Goal: Check status: Check status

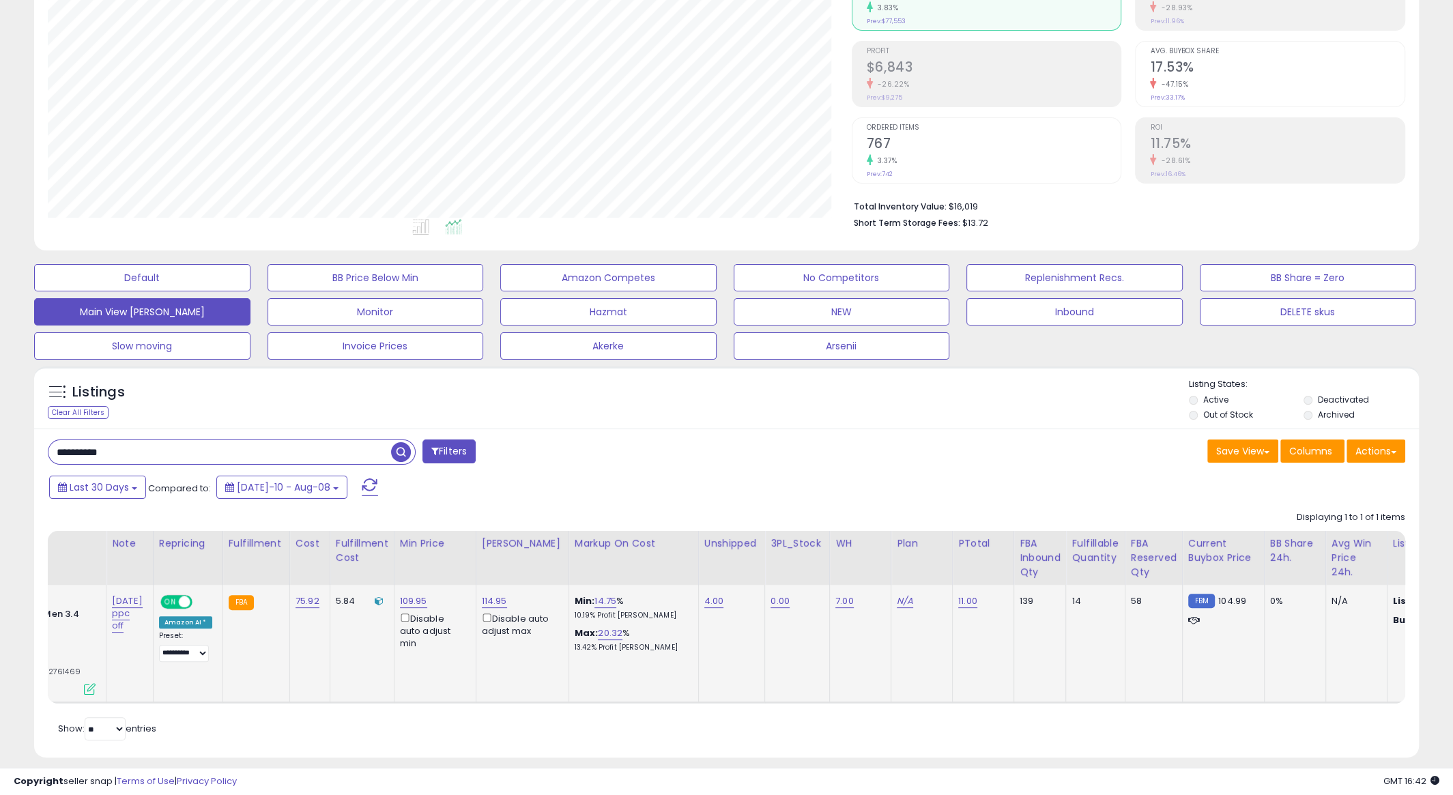
scroll to position [0, 233]
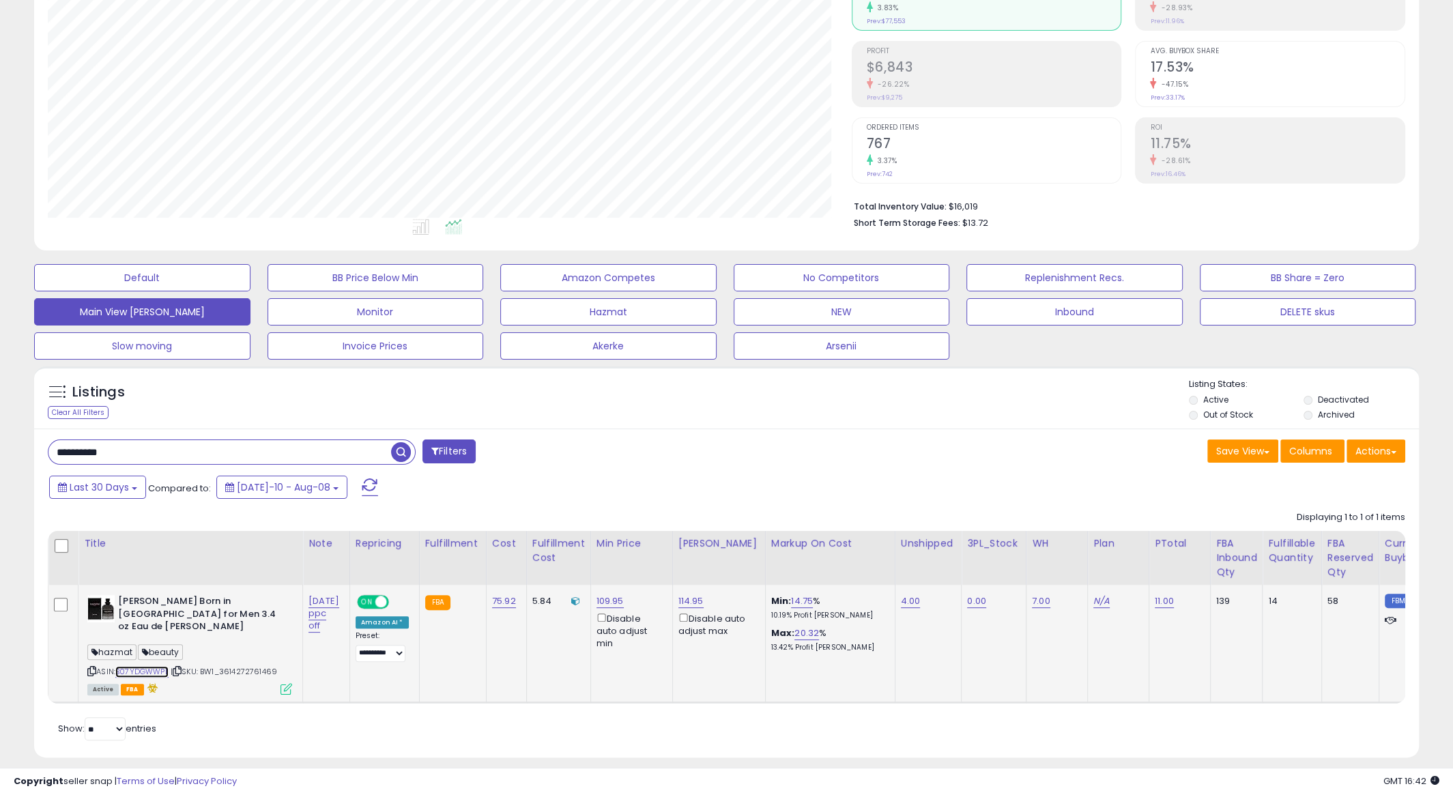
click at [154, 666] on link "B07YDGWWPL" at bounding box center [141, 672] width 53 height 12
click at [943, 162] on div "3.37%" at bounding box center [994, 160] width 255 height 13
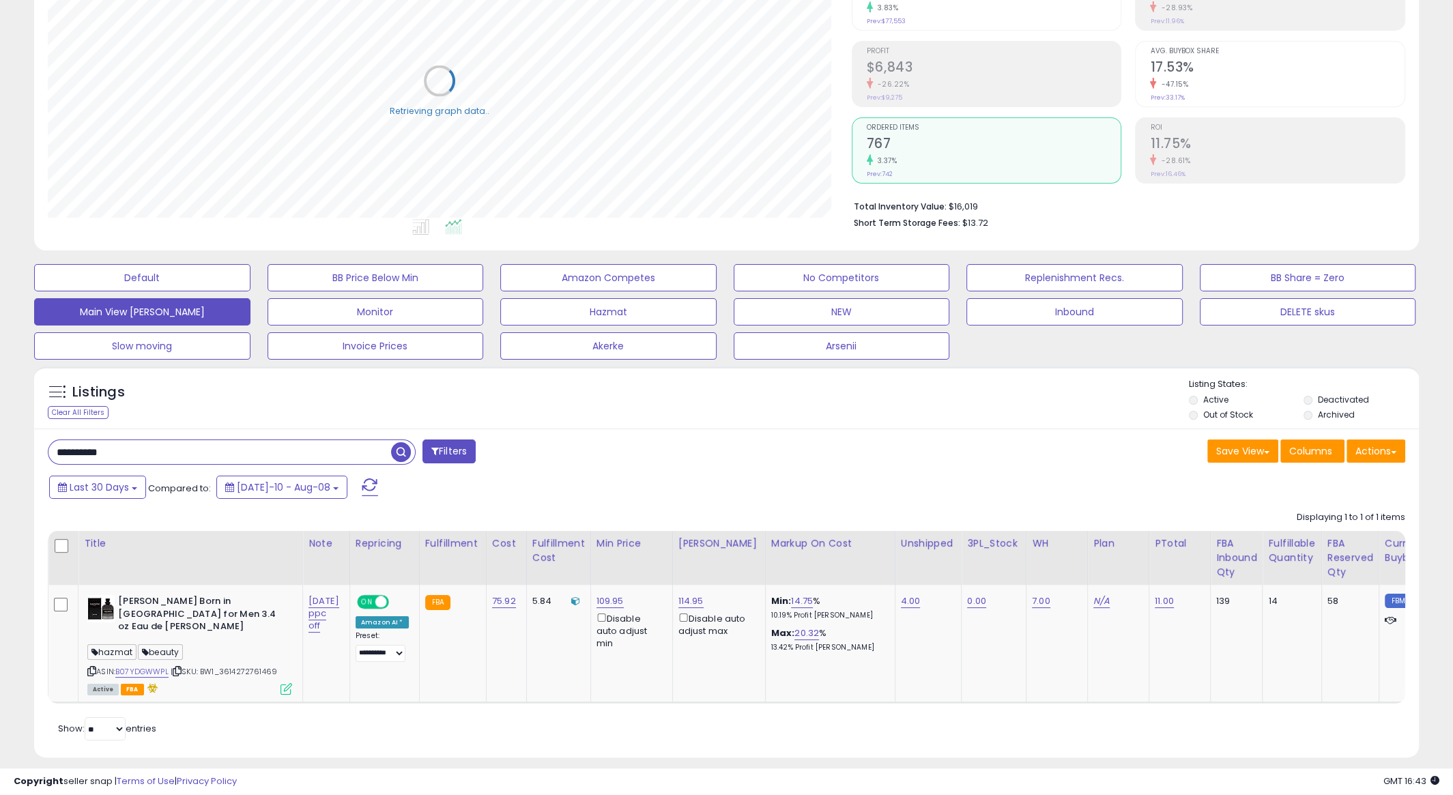
click at [925, 158] on div "3.37%" at bounding box center [994, 160] width 255 height 13
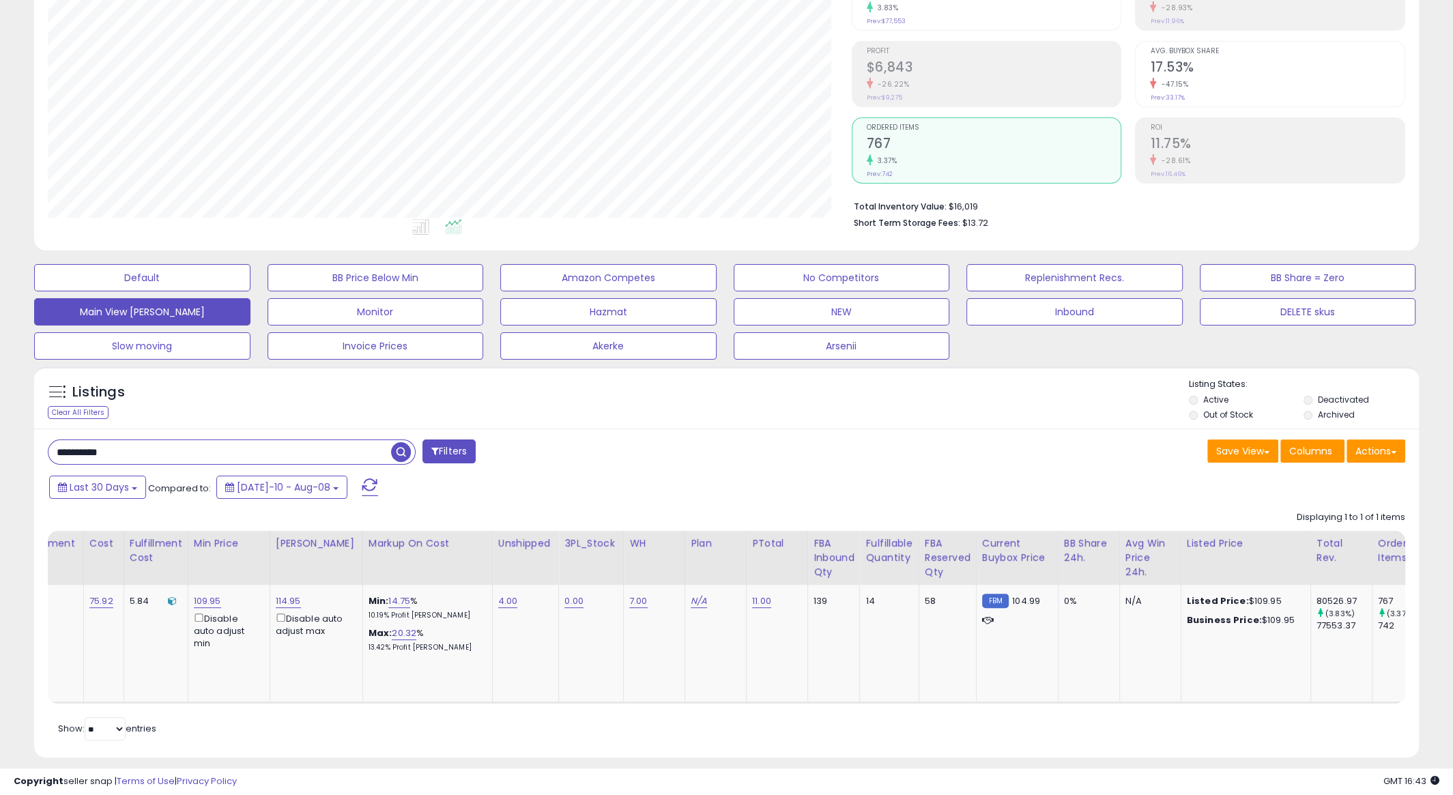
click at [1210, 81] on div "-47.15%" at bounding box center [1277, 84] width 255 height 13
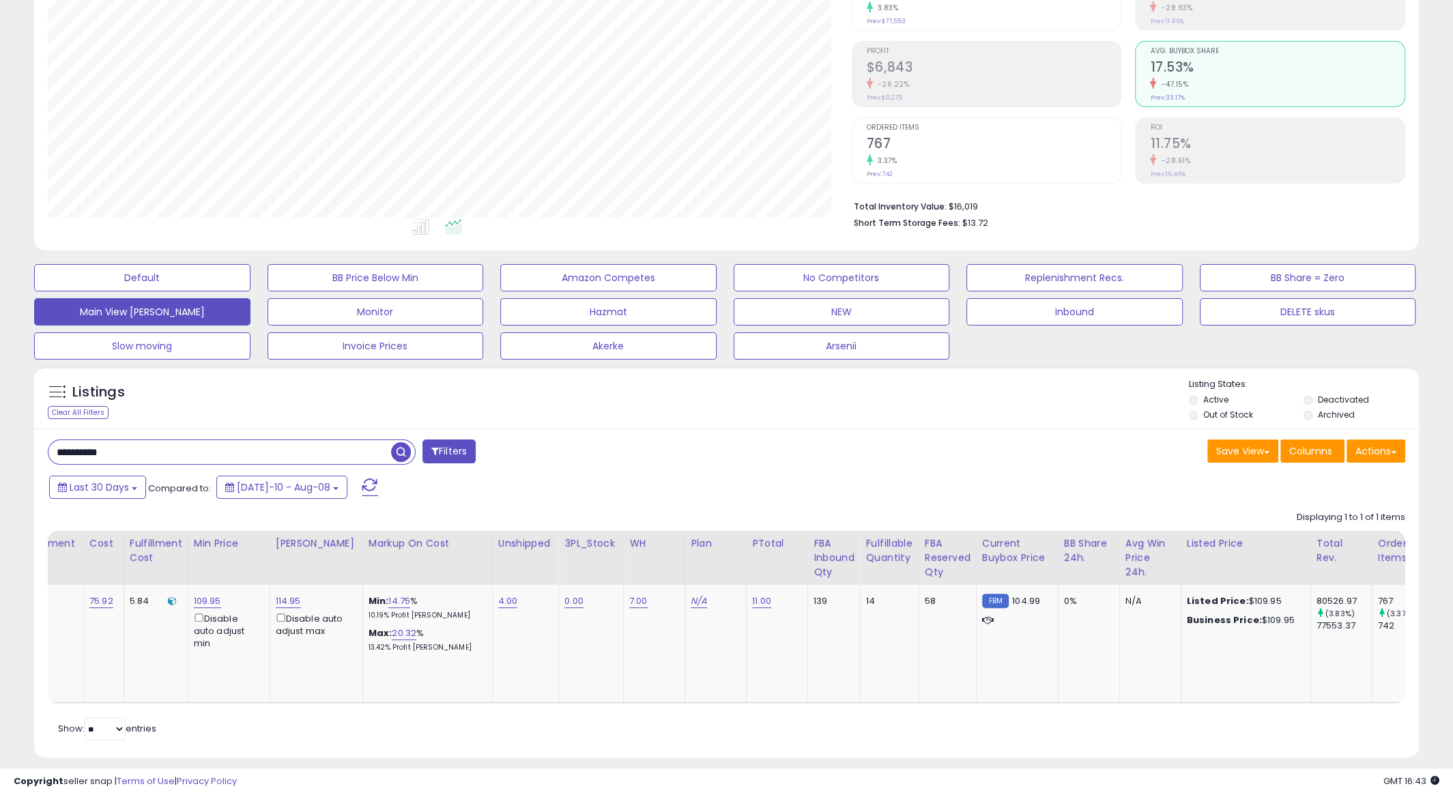
click at [888, 157] on small "3.37%" at bounding box center [885, 161] width 25 height 10
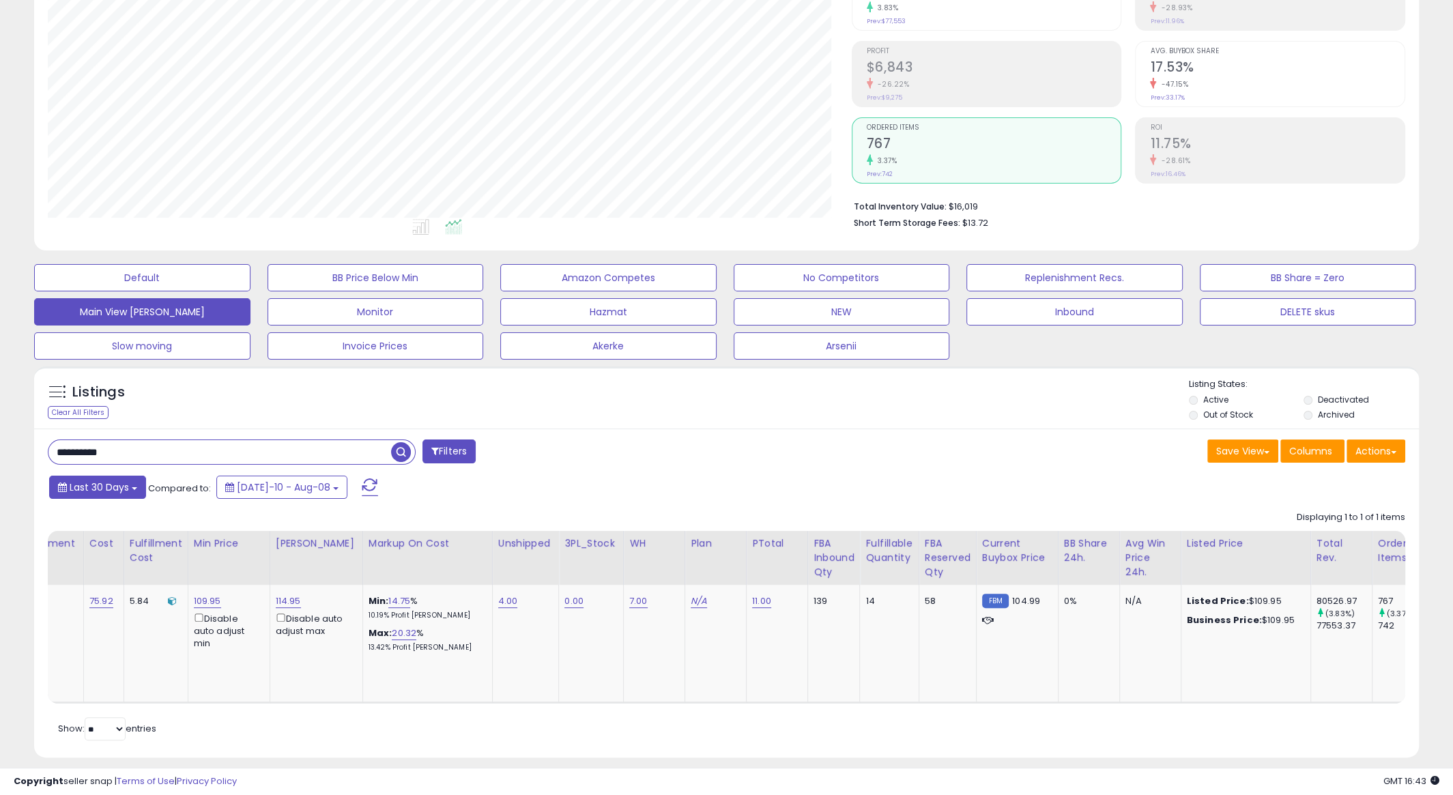
click at [117, 490] on span "Last 30 Days" at bounding box center [99, 487] width 59 height 14
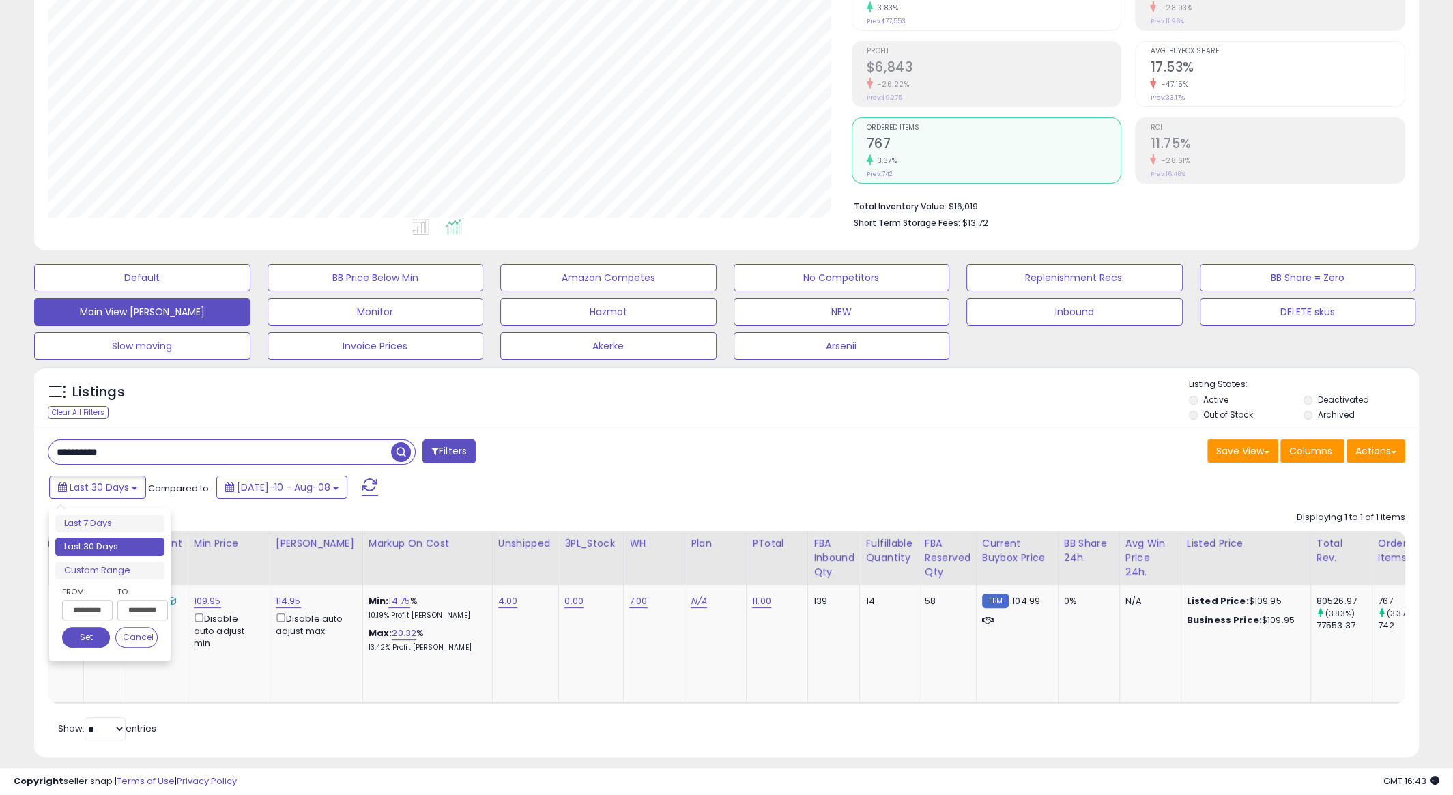
click at [84, 607] on input "**********" at bounding box center [87, 610] width 50 height 20
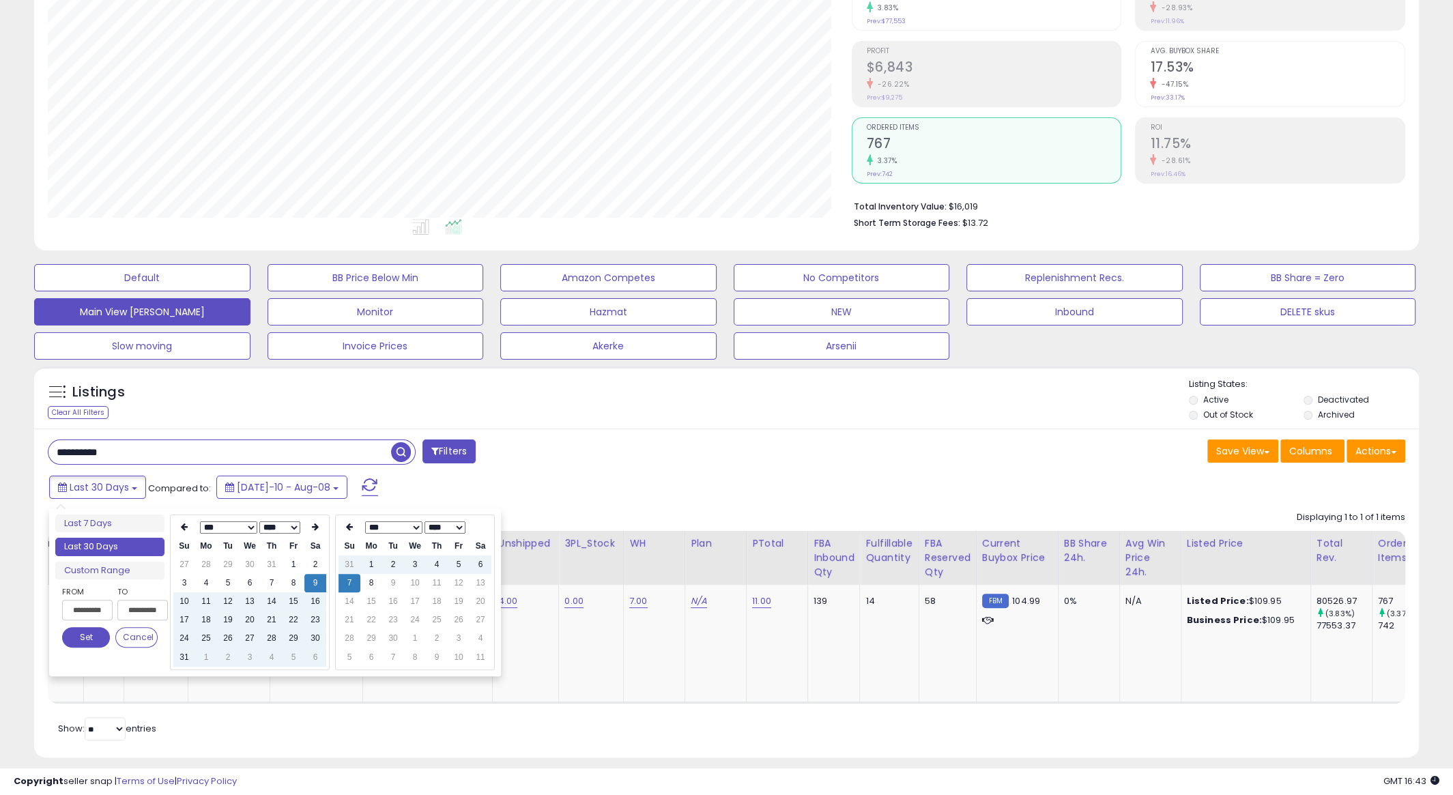
type input "**********"
click at [375, 583] on td "8" at bounding box center [371, 583] width 22 height 18
type input "**********"
click at [81, 637] on button "Set" at bounding box center [86, 637] width 48 height 20
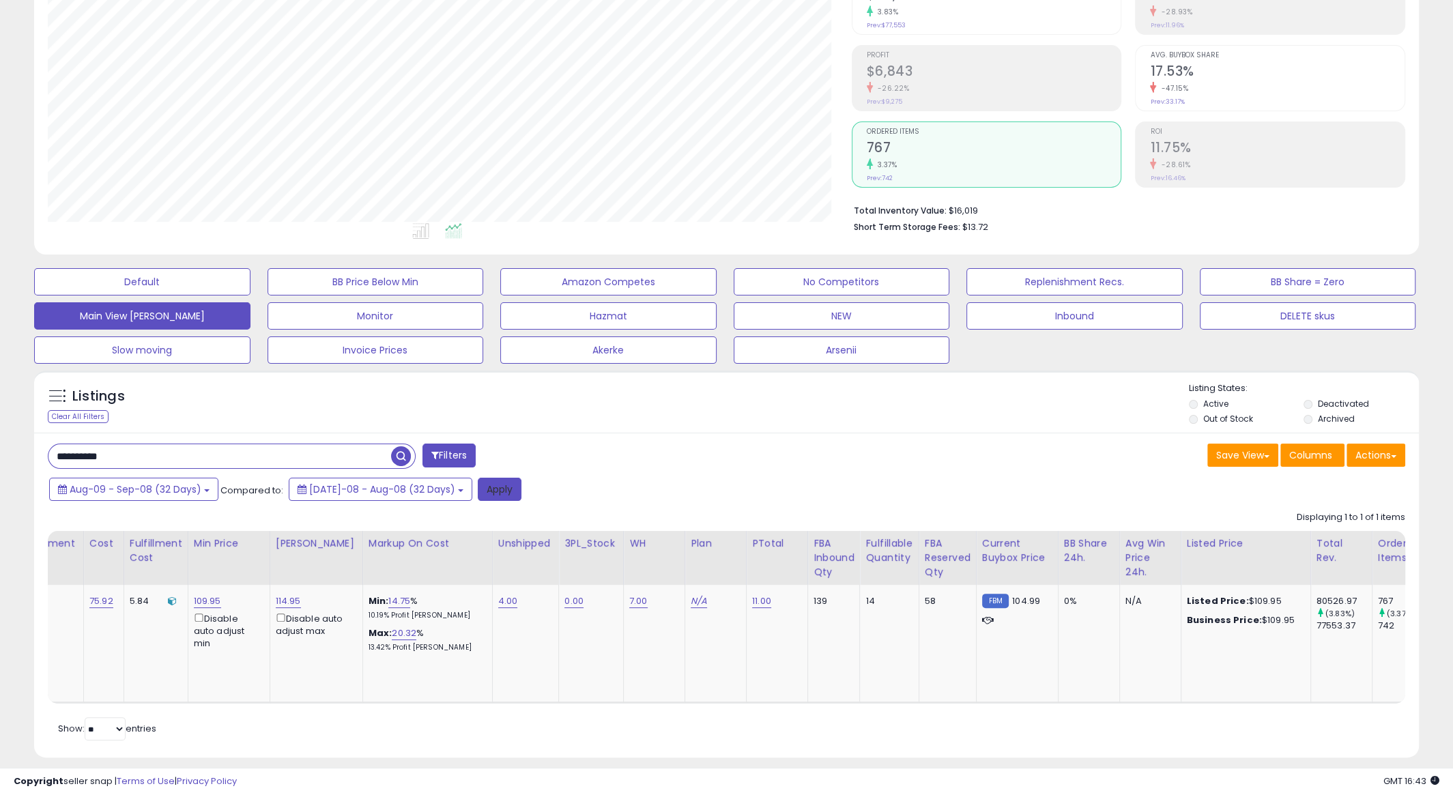
click at [479, 494] on button "Apply" at bounding box center [500, 489] width 44 height 23
click at [921, 154] on h2 "779" at bounding box center [994, 149] width 255 height 18
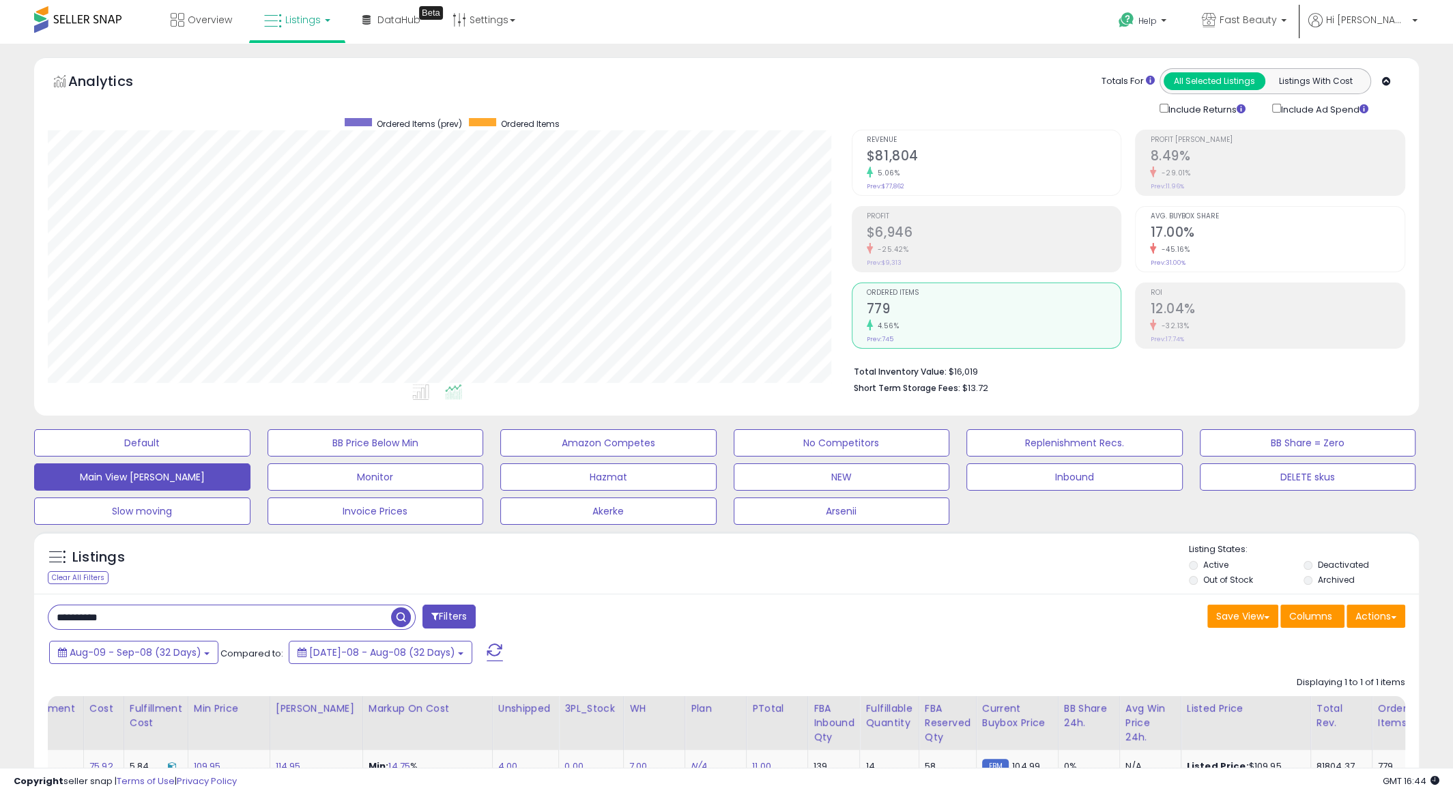
scroll to position [0, 0]
click at [1189, 302] on h2 "12.04%" at bounding box center [1277, 311] width 255 height 18
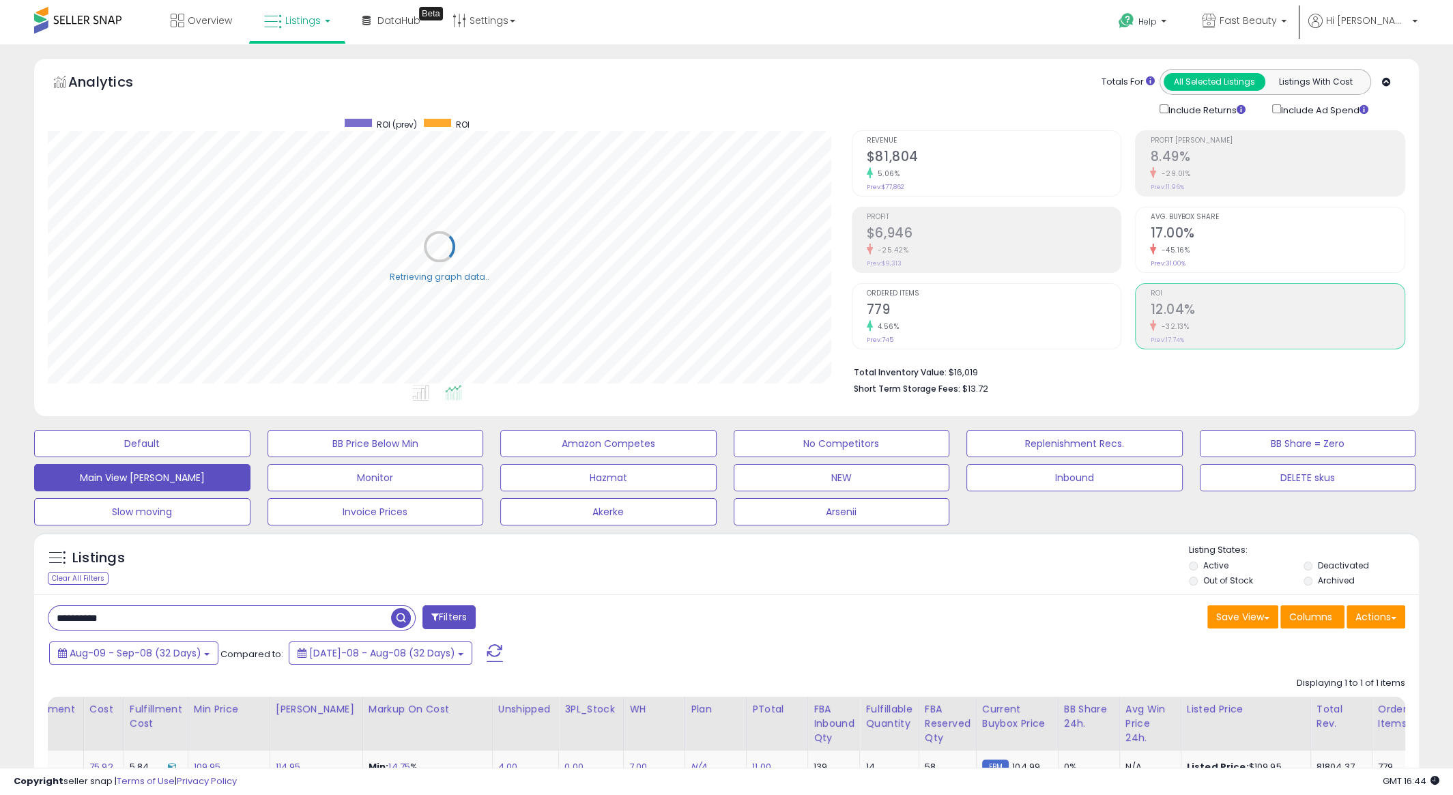
scroll to position [280, 803]
click at [1013, 304] on h2 "779" at bounding box center [994, 311] width 255 height 18
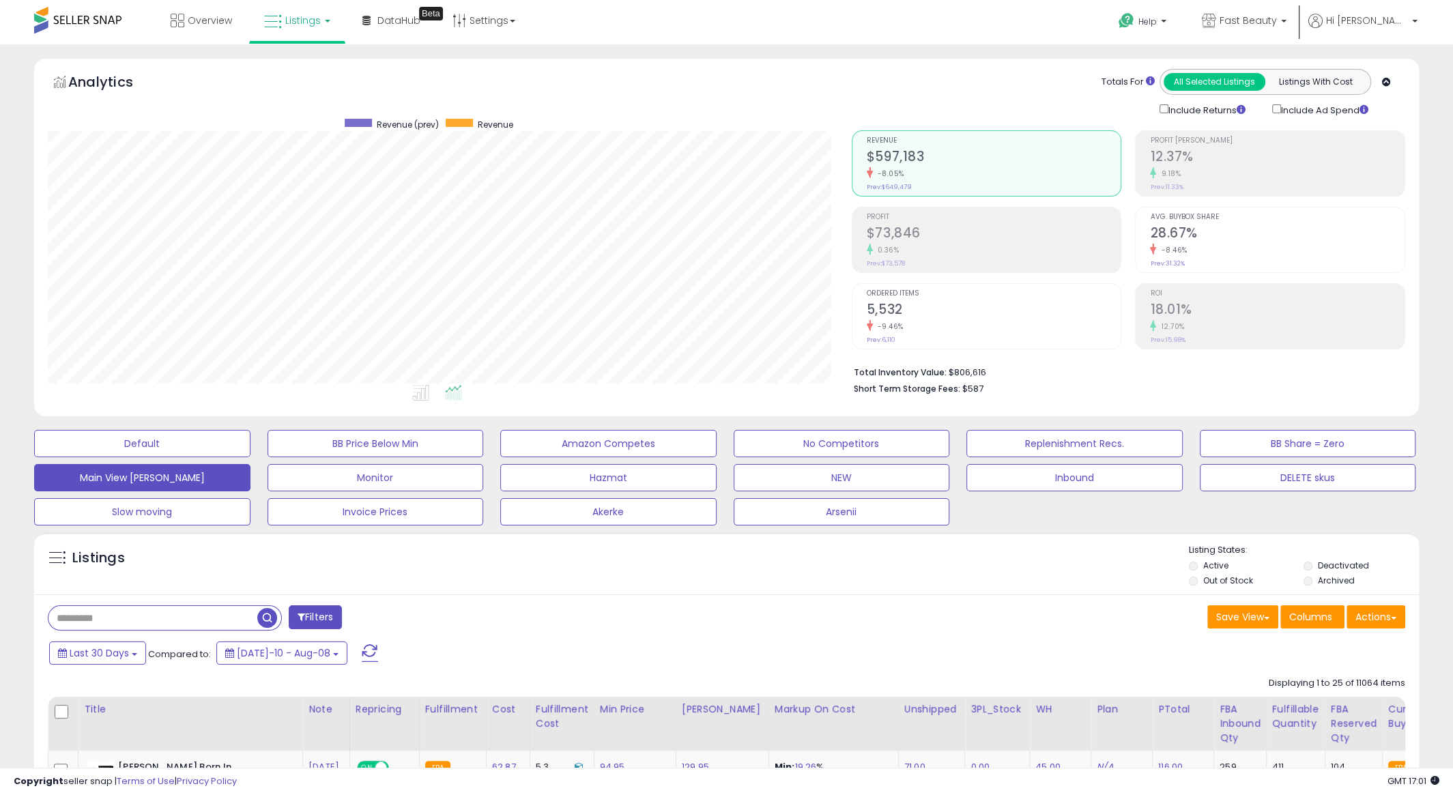
scroll to position [280, 803]
